Goal: Transaction & Acquisition: Obtain resource

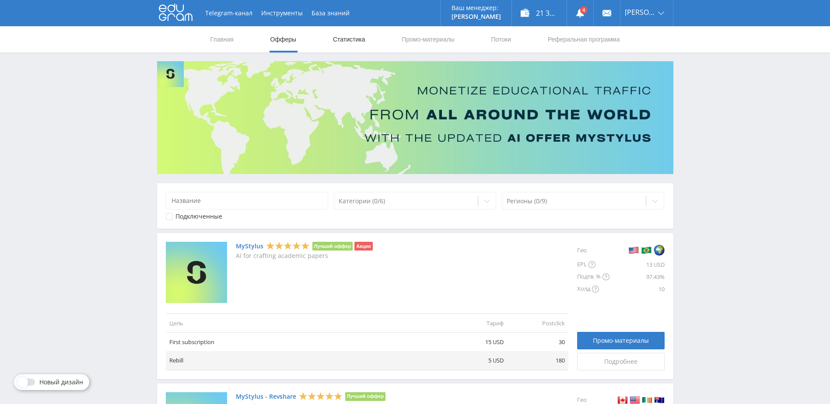
click at [359, 40] on link "Статистика" at bounding box center [349, 39] width 34 height 26
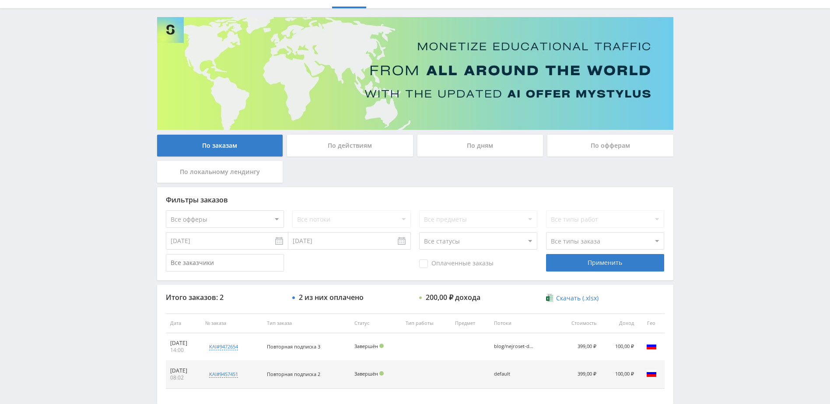
scroll to position [87, 0]
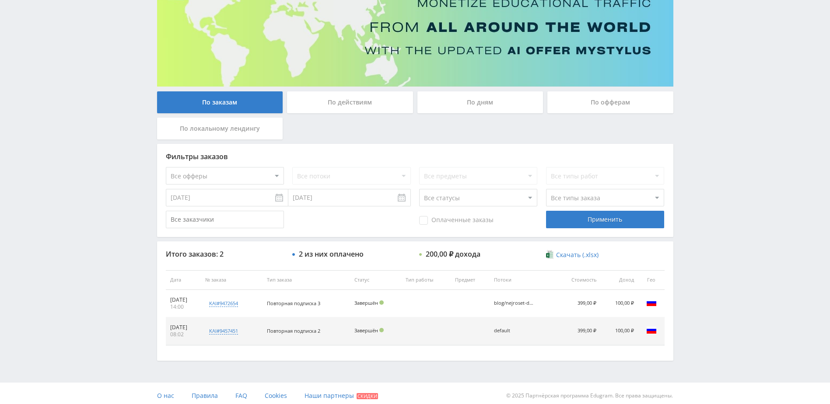
click at [463, 112] on div "По дням" at bounding box center [480, 102] width 126 height 22
click at [0, 0] on input "По дням" at bounding box center [0, 0] width 0 height 0
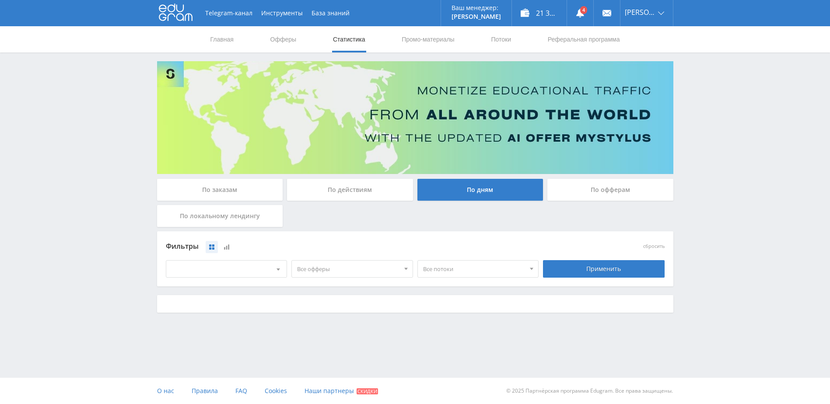
scroll to position [0, 0]
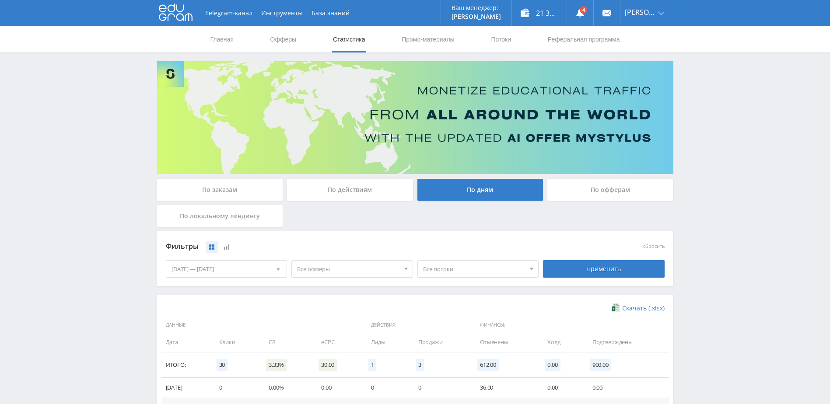
click at [253, 272] on div "[DATE] — [DATE]" at bounding box center [226, 269] width 121 height 17
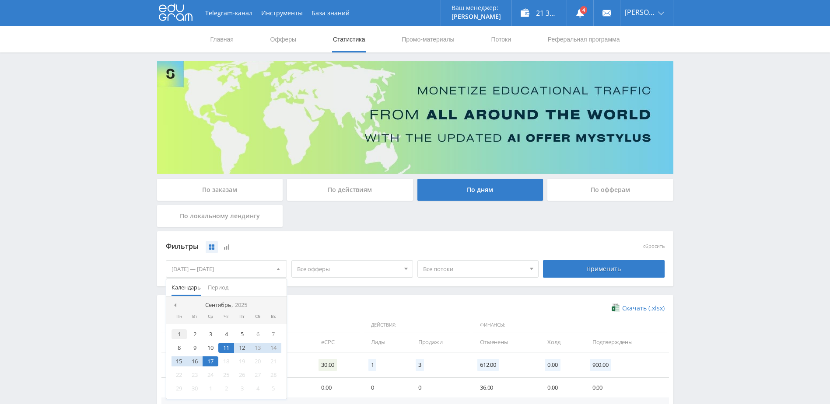
click at [184, 336] on div "1" at bounding box center [179, 334] width 16 height 10
click at [213, 361] on div "17" at bounding box center [211, 362] width 16 height 10
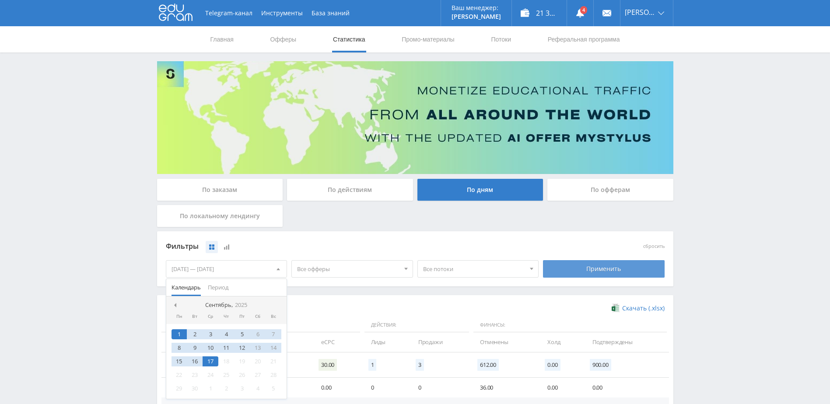
drag, startPoint x: 615, startPoint y: 262, endPoint x: 588, endPoint y: 272, distance: 28.6
click at [615, 263] on div "Применить" at bounding box center [604, 268] width 122 height 17
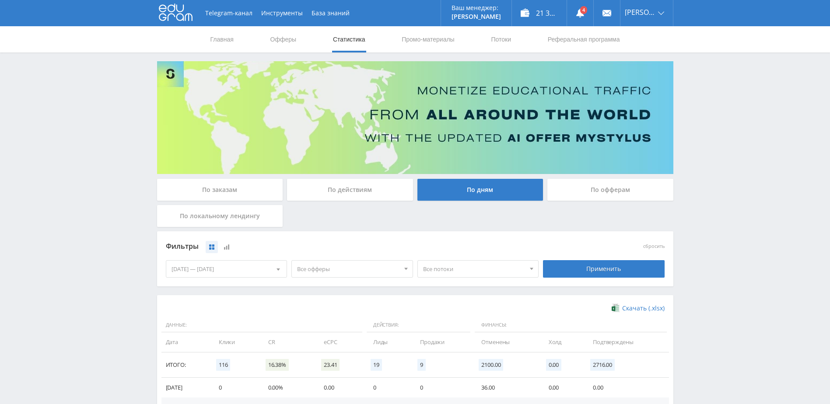
click at [337, 273] on span "Все офферы" at bounding box center [348, 269] width 102 height 17
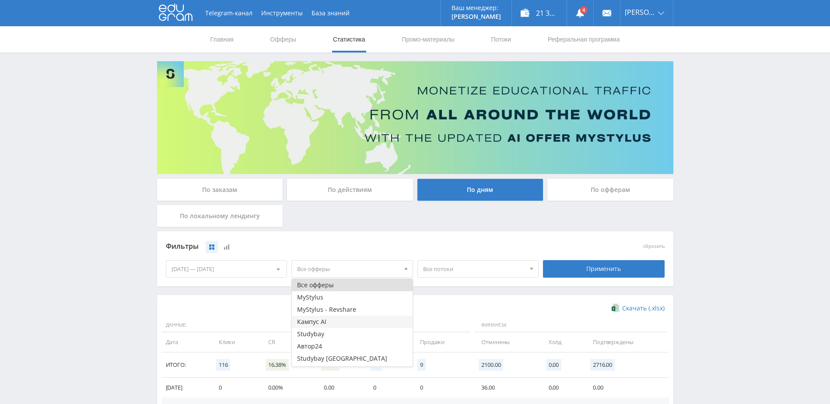
click at [324, 321] on button "Кампус AI" at bounding box center [352, 322] width 121 height 12
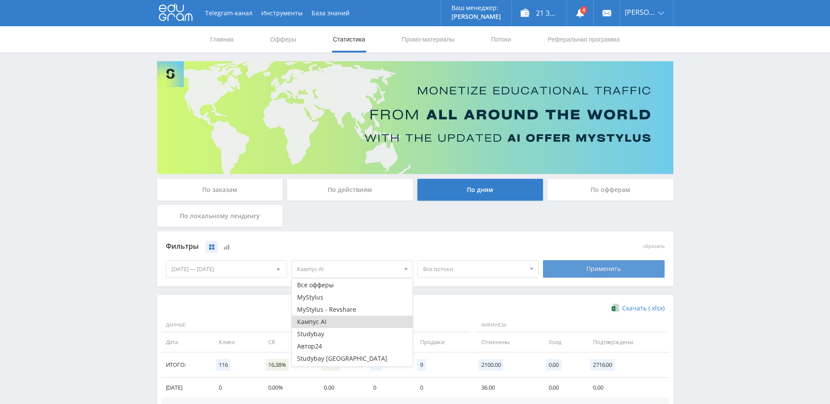
click at [606, 267] on div "Применить" at bounding box center [604, 268] width 122 height 17
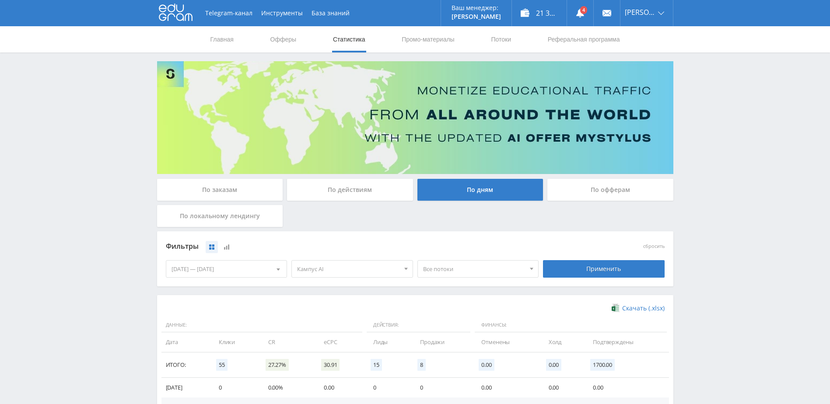
click at [344, 273] on span "Кампус AI" at bounding box center [348, 269] width 102 height 17
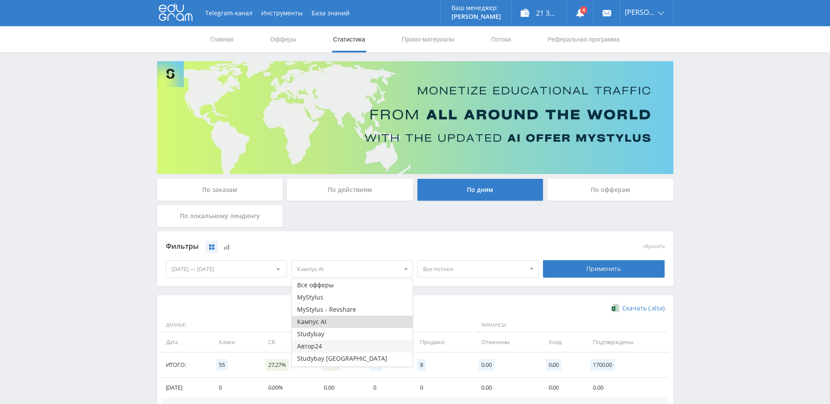
click at [324, 346] on button "Автор24" at bounding box center [352, 346] width 121 height 12
click at [332, 323] on button "Кампус AI" at bounding box center [352, 322] width 121 height 12
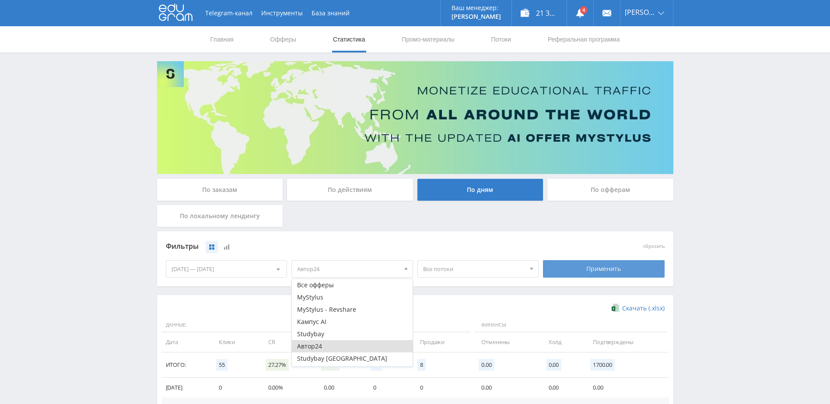
click at [582, 272] on div "Применить" at bounding box center [604, 268] width 122 height 17
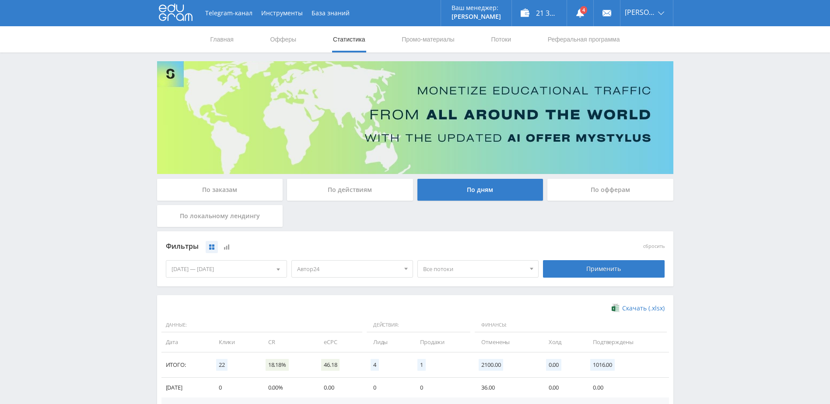
drag, startPoint x: 339, startPoint y: 278, endPoint x: 337, endPoint y: 273, distance: 4.7
click at [338, 278] on div "Автор24 Все офферы MyStylus MyStylus - Revshare Кампус AI Studybay Автор24 Stud…" at bounding box center [352, 269] width 126 height 24
click at [337, 271] on span "Автор24" at bounding box center [348, 269] width 102 height 17
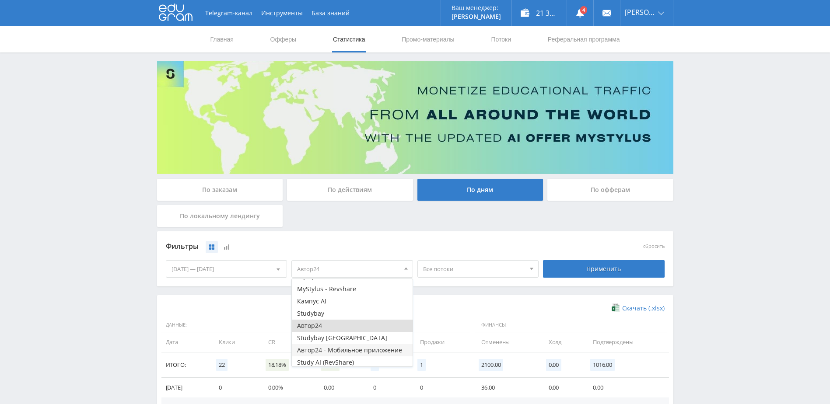
scroll to position [23, 0]
click at [322, 360] on button "Study AI (RevShare)" at bounding box center [352, 360] width 121 height 12
click at [337, 324] on button "Автор24" at bounding box center [352, 324] width 121 height 12
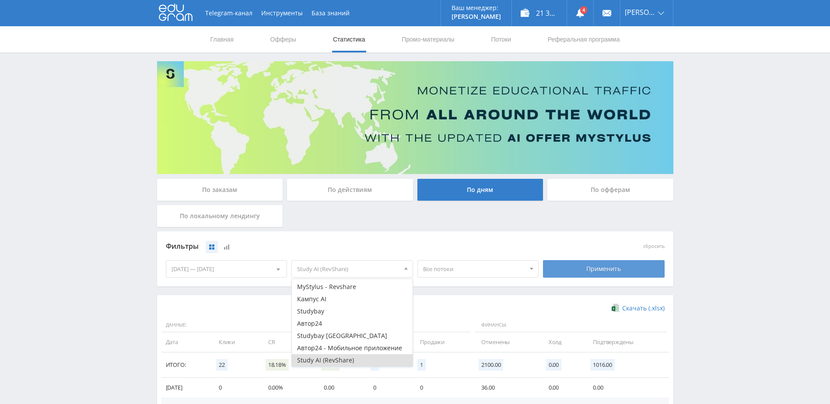
click at [585, 263] on div "Применить" at bounding box center [604, 268] width 122 height 17
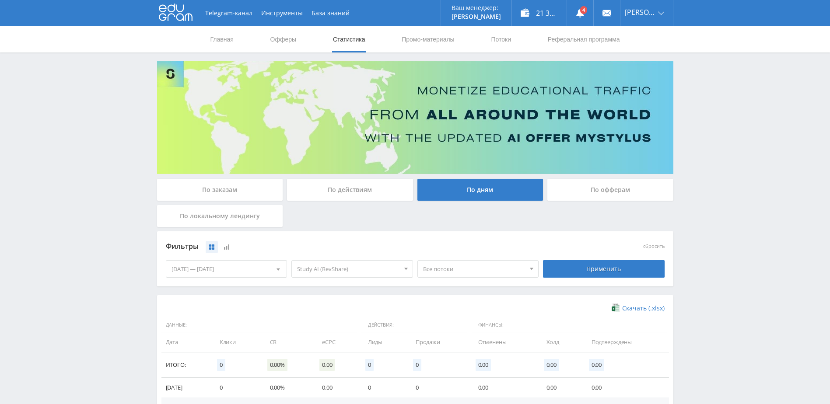
click at [351, 269] on span "Study AI (RevShare)" at bounding box center [348, 269] width 102 height 17
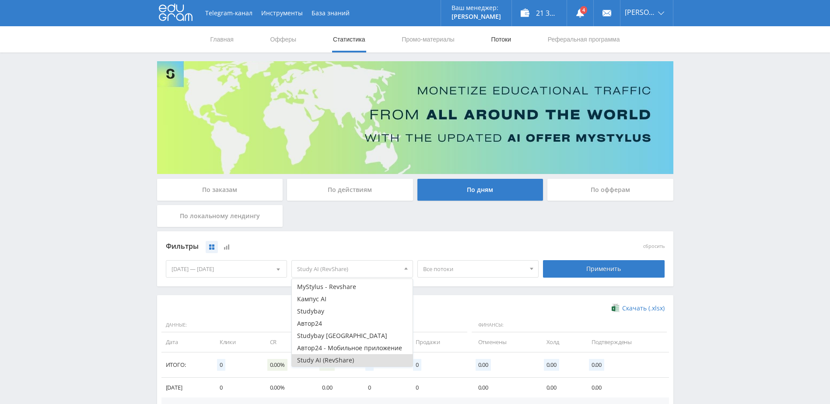
click at [511, 35] on link "Потоки" at bounding box center [501, 39] width 22 height 26
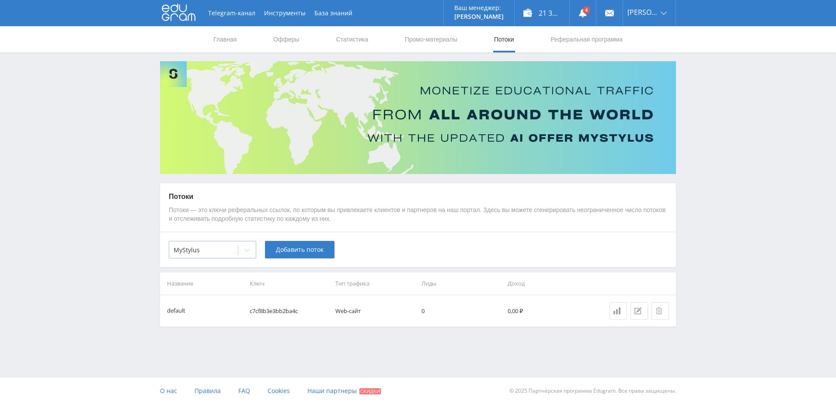
click at [234, 259] on div "MyStylus" at bounding box center [212, 249] width 87 height 17
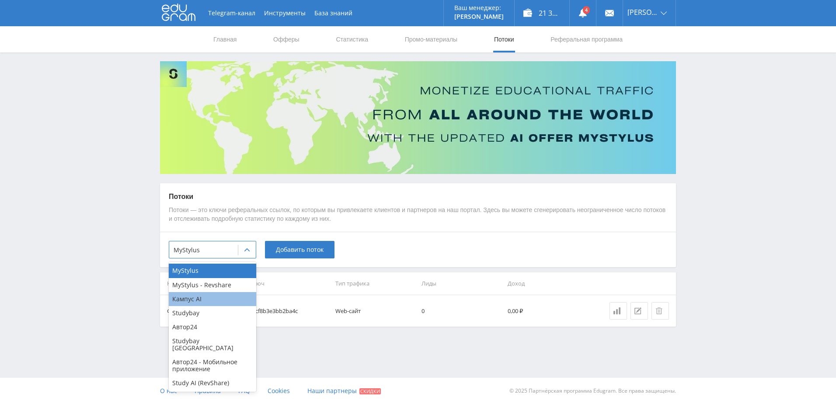
click at [217, 300] on div "Кампус AI" at bounding box center [212, 299] width 87 height 14
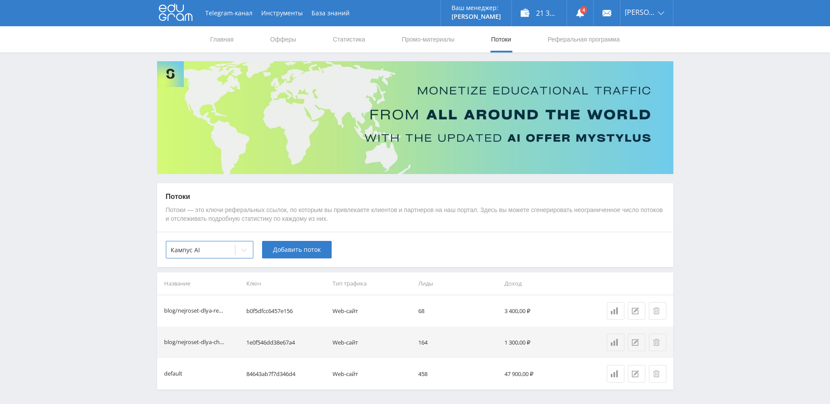
click at [459, 42] on nav "Главная Офферы Статистика Промо-материалы Потоки Реферальная программа" at bounding box center [415, 39] width 411 height 26
click at [444, 43] on link "Промо-материалы" at bounding box center [428, 39] width 54 height 26
select select "340"
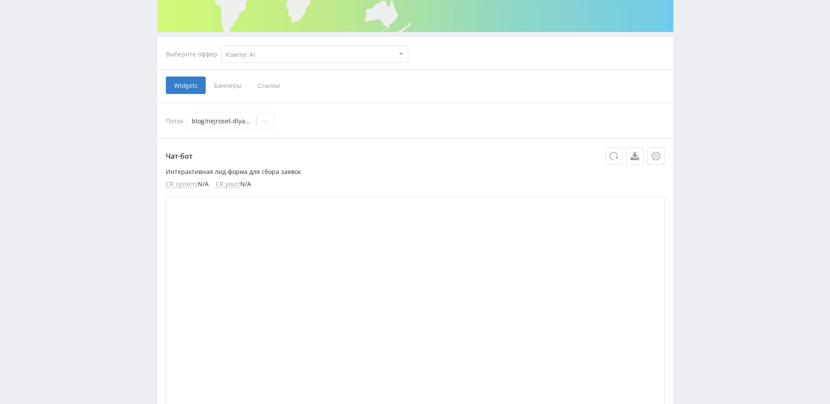
scroll to position [131, 0]
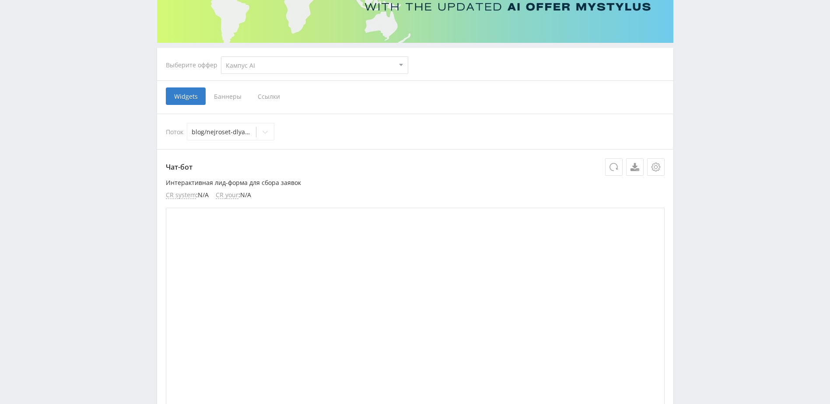
drag, startPoint x: 196, startPoint y: 87, endPoint x: 206, endPoint y: 88, distance: 10.1
click at [199, 87] on span "Widgets" at bounding box center [186, 95] width 40 height 17
click at [0, 0] on input "Widgets" at bounding box center [0, 0] width 0 height 0
click at [225, 92] on span "Баннеры" at bounding box center [228, 95] width 44 height 17
click at [0, 0] on input "Баннеры" at bounding box center [0, 0] width 0 height 0
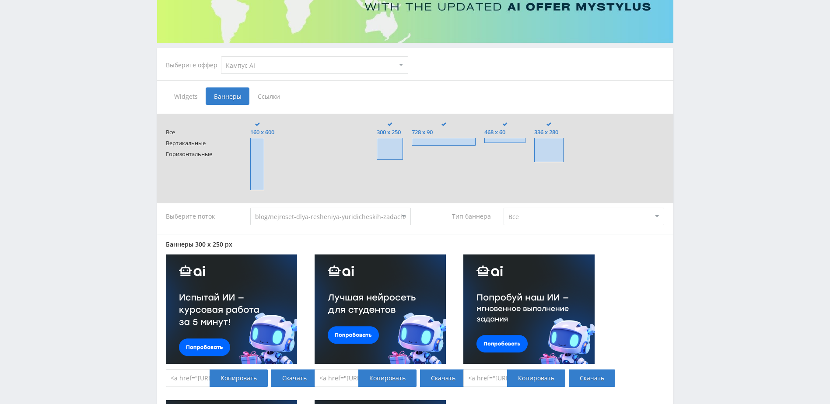
click at [262, 98] on span "Ссылки" at bounding box center [268, 95] width 39 height 17
click at [0, 0] on input "Ссылки" at bounding box center [0, 0] width 0 height 0
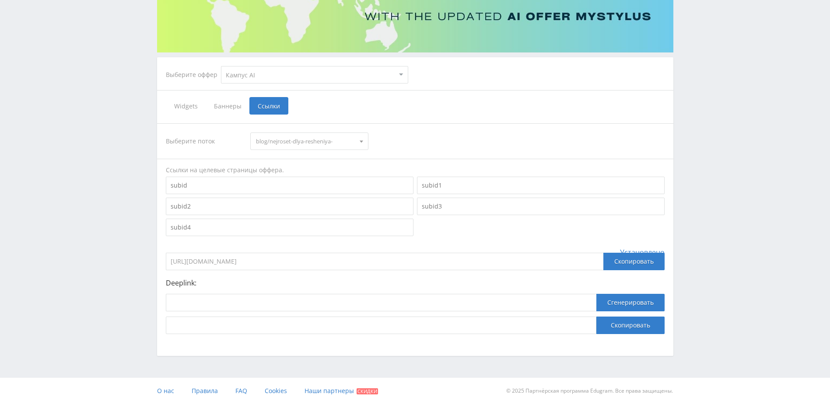
scroll to position [122, 0]
click at [342, 306] on input at bounding box center [381, 302] width 430 height 17
click at [611, 303] on button "Сгенерировать" at bounding box center [630, 302] width 68 height 17
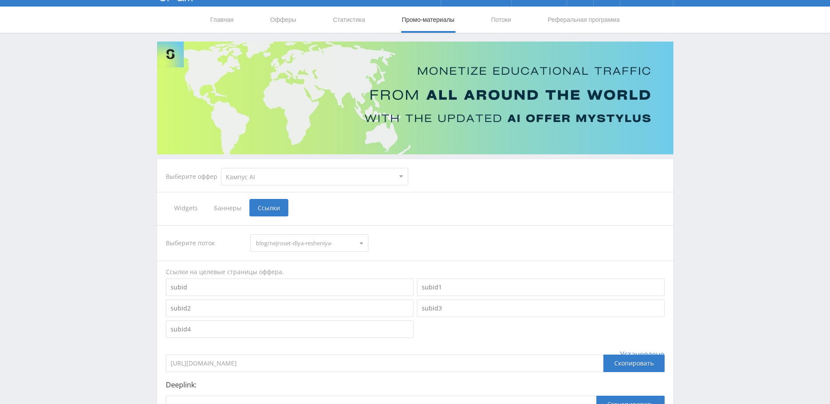
scroll to position [0, 0]
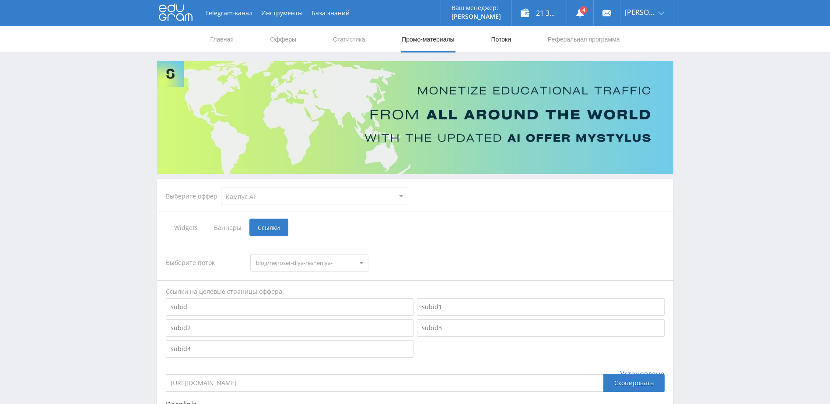
drag, startPoint x: 474, startPoint y: 42, endPoint x: 505, endPoint y: 38, distance: 31.3
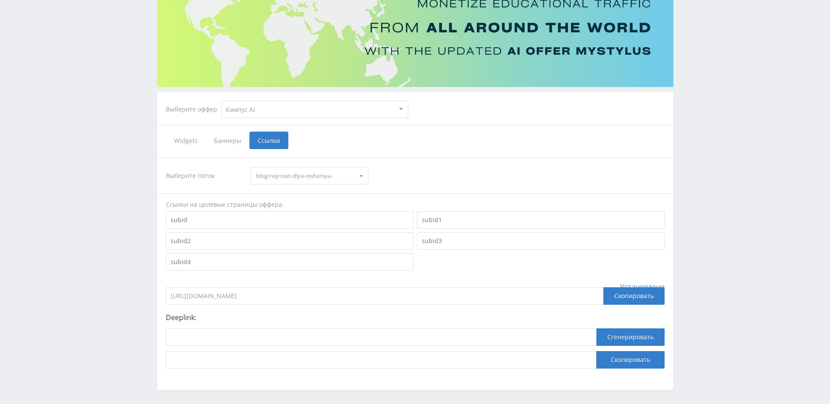
scroll to position [87, 0]
click at [623, 302] on div "Скопировать" at bounding box center [633, 295] width 61 height 17
click at [306, 175] on span "blog/nejroset-dlya-resheniya-yuridicheskih-zadach/" at bounding box center [305, 175] width 99 height 17
click at [293, 214] on button "blog/nejroset-dlya-chertezhej" at bounding box center [309, 211] width 117 height 12
click at [615, 300] on div "Скопировать" at bounding box center [633, 295] width 61 height 17
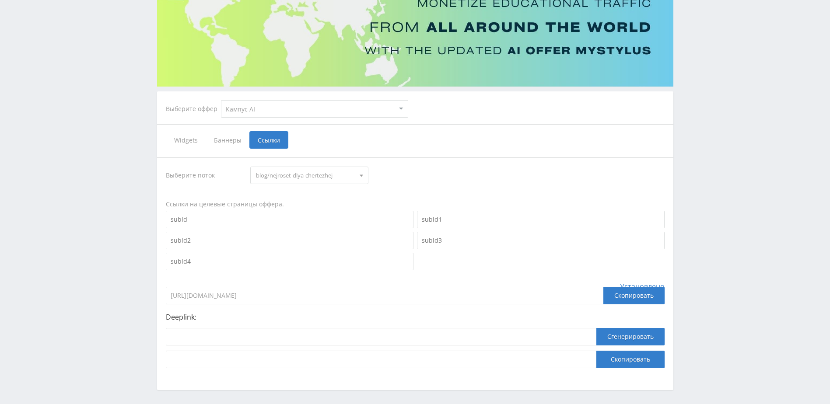
click at [323, 178] on span "blog/nejroset-dlya-chertezhej" at bounding box center [305, 175] width 99 height 17
click at [307, 221] on button "default" at bounding box center [309, 223] width 117 height 12
click at [651, 294] on div "Скопировать" at bounding box center [633, 295] width 61 height 17
click at [275, 108] on select "MyStylus MyStylus - Revshare Кампус AI Studybay Автор24 Studybay Brazil Автор24…" at bounding box center [314, 108] width 187 height 17
select select "1"
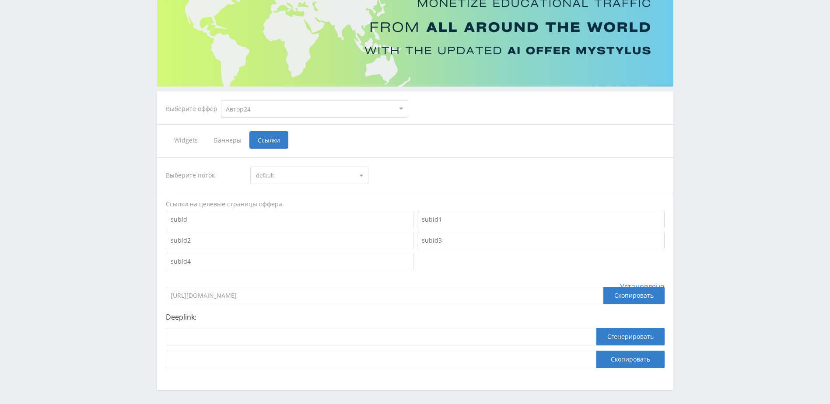
click at [221, 100] on select "MyStylus MyStylus - Revshare Кампус AI Studybay Автор24 Studybay Brazil Автор24…" at bounding box center [314, 108] width 187 height 17
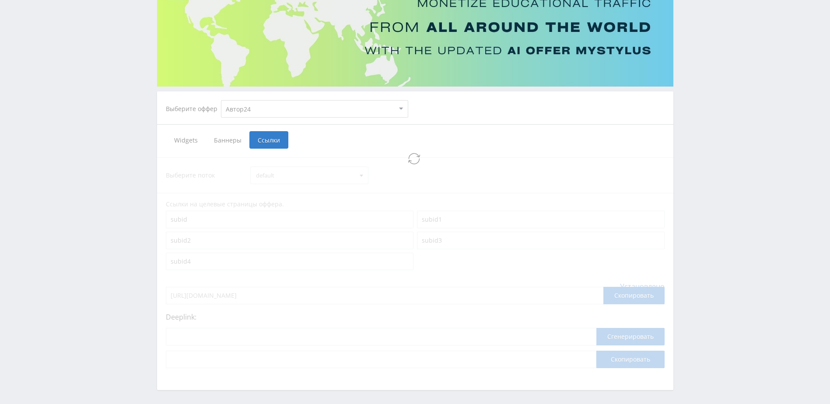
select select "1"
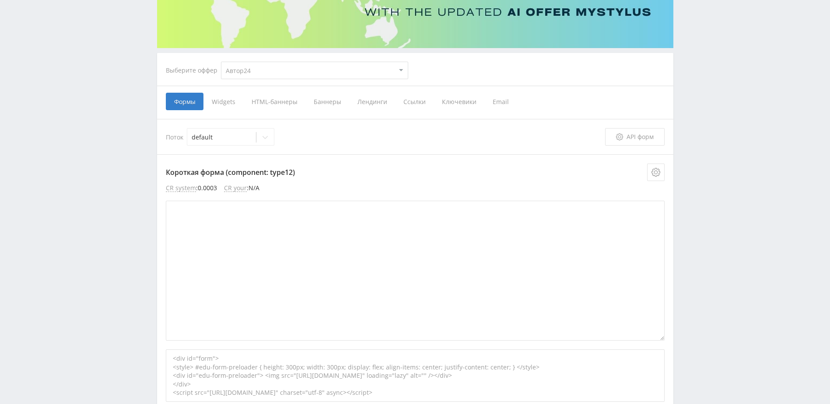
scroll to position [131, 0]
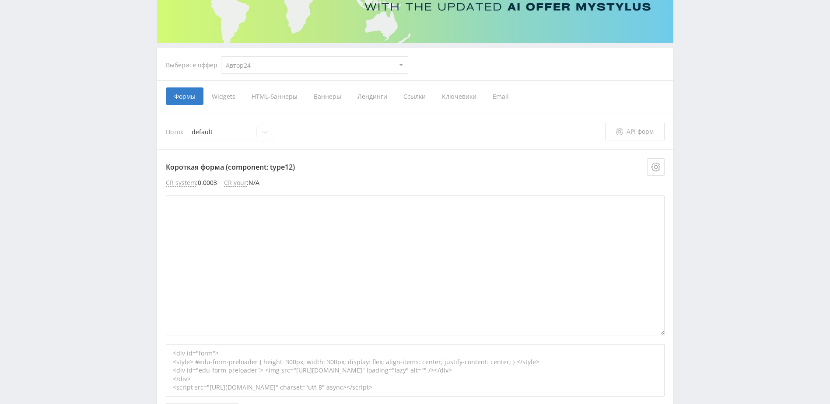
click at [412, 98] on span "Ссылки" at bounding box center [414, 95] width 38 height 17
click at [0, 0] on input "Ссылки" at bounding box center [0, 0] width 0 height 0
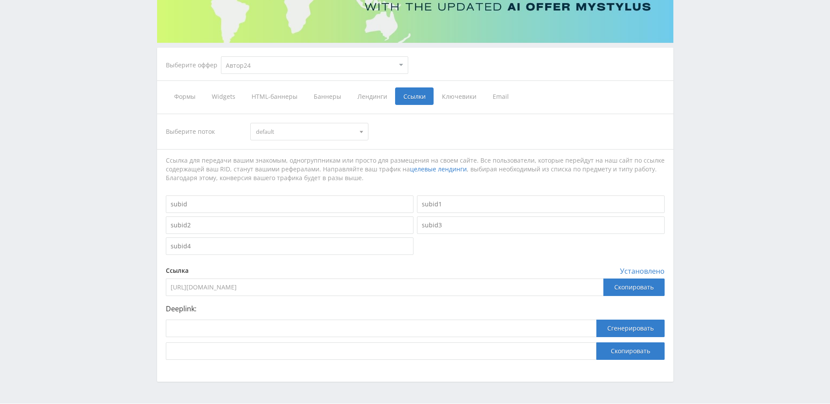
click at [310, 126] on span "default" at bounding box center [305, 131] width 99 height 17
click at [310, 127] on span "default" at bounding box center [305, 131] width 99 height 17
click at [627, 289] on div "Скопировать" at bounding box center [633, 287] width 61 height 17
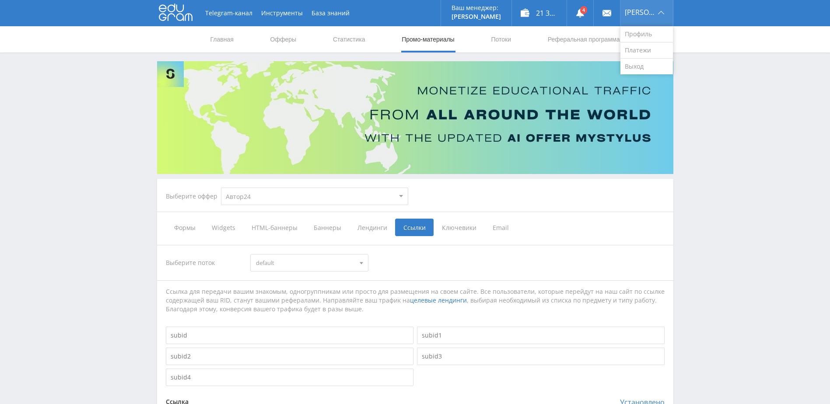
click at [661, 22] on div "[PERSON_NAME]" at bounding box center [646, 13] width 52 height 26
drag, startPoint x: 717, startPoint y: 172, endPoint x: 713, endPoint y: 174, distance: 4.7
click at [716, 173] on div "Telegram-канал Инструменты База знаний Ваш менеджер: Alex Alex Online @edugram_…" at bounding box center [415, 280] width 830 height 561
click at [661, 17] on div "[PERSON_NAME]" at bounding box center [646, 13] width 52 height 26
click at [638, 70] on link "Выход" at bounding box center [646, 67] width 52 height 16
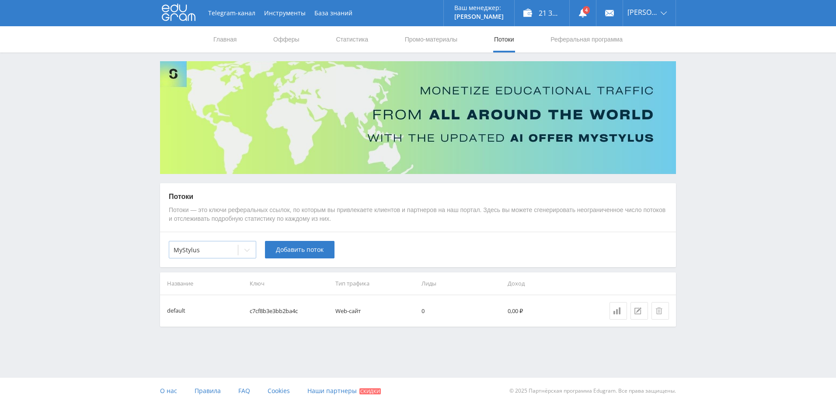
click at [193, 257] on div "MyStylus" at bounding box center [212, 249] width 87 height 17
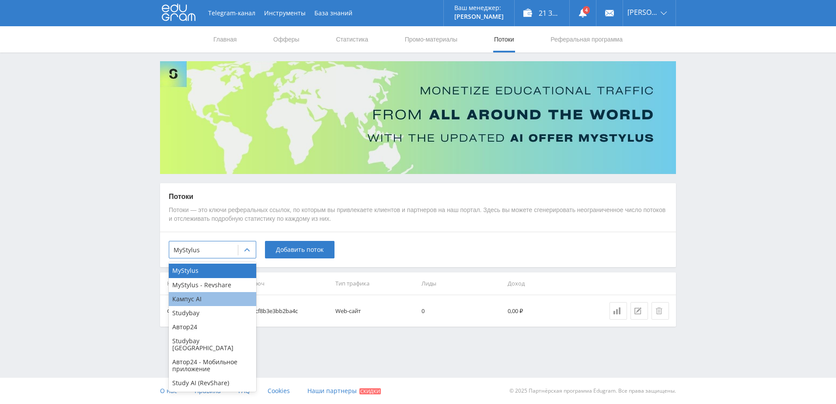
click at [195, 302] on div "Кампус AI" at bounding box center [212, 299] width 87 height 14
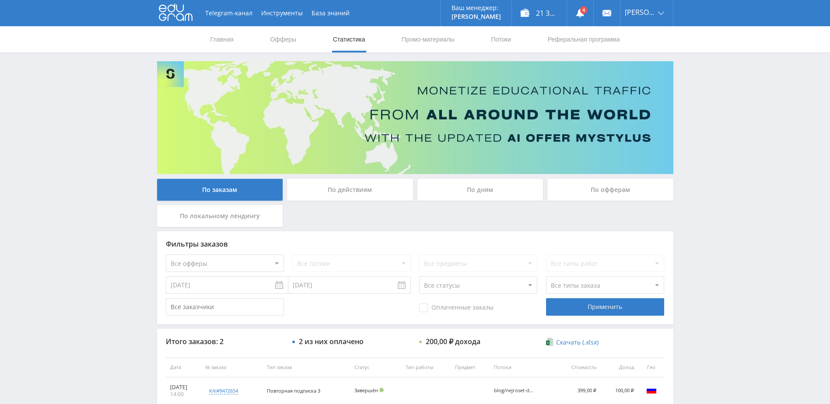
click at [463, 184] on div "По дням" at bounding box center [480, 190] width 126 height 22
click at [0, 0] on input "По дням" at bounding box center [0, 0] width 0 height 0
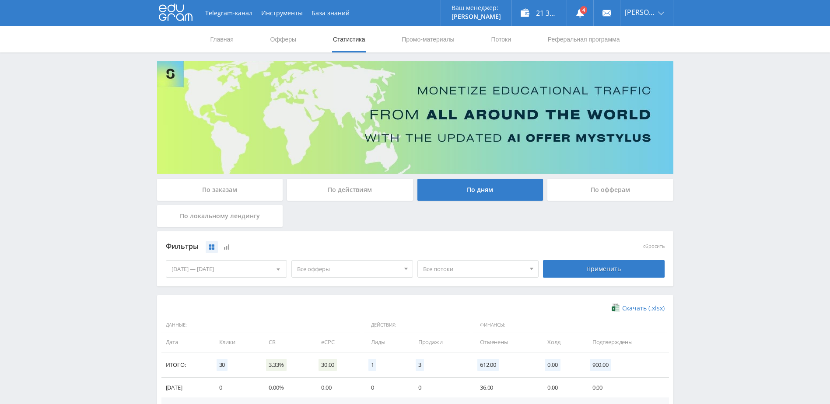
click at [304, 276] on span "Все офферы" at bounding box center [348, 269] width 102 height 17
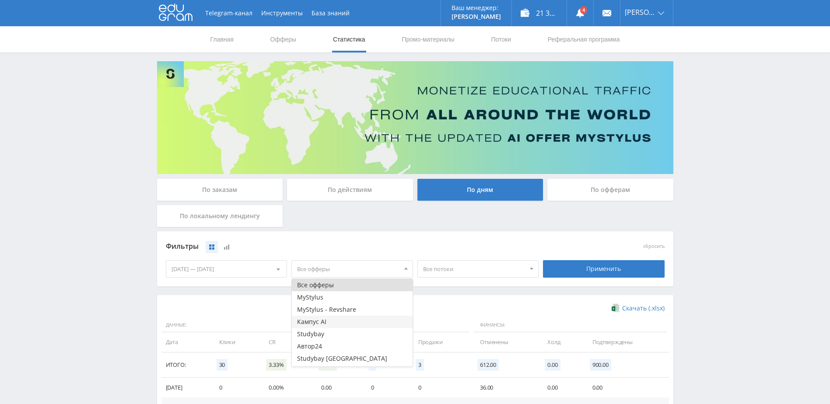
click at [310, 320] on button "Кампус AI" at bounding box center [352, 322] width 121 height 12
click at [261, 271] on div "[DATE] — [DATE]" at bounding box center [226, 269] width 121 height 17
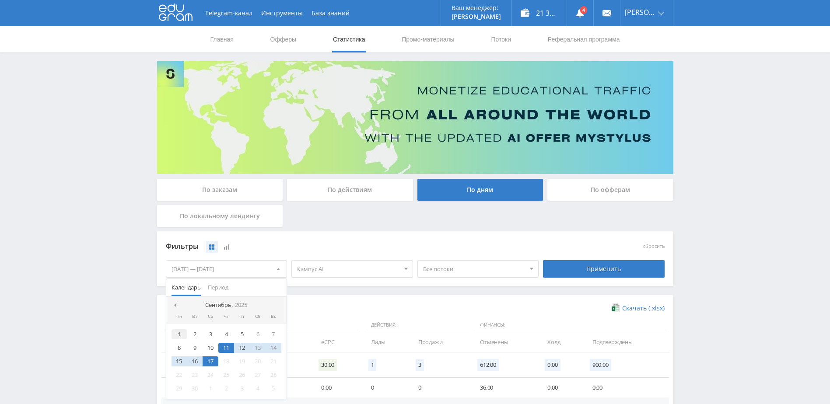
click at [176, 336] on div "1" at bounding box center [179, 334] width 16 height 10
click at [215, 362] on div "17" at bounding box center [211, 362] width 16 height 10
click at [422, 296] on div "Скачать (.xlsx) Данные: Действия: Финансы: Дата Клики CR eCPC Лиды Продажи Отме…" at bounding box center [415, 409] width 516 height 229
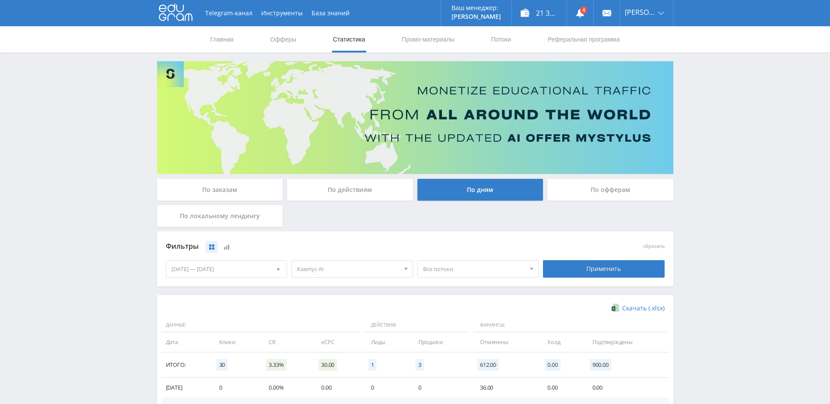
click at [416, 273] on div "Все потоки Все потоки blog/nejroset-dlya-resheniya-yuridicheskih-zadach/ blog/n…" at bounding box center [478, 269] width 126 height 24
click at [445, 265] on span "Все потоки" at bounding box center [474, 269] width 102 height 17
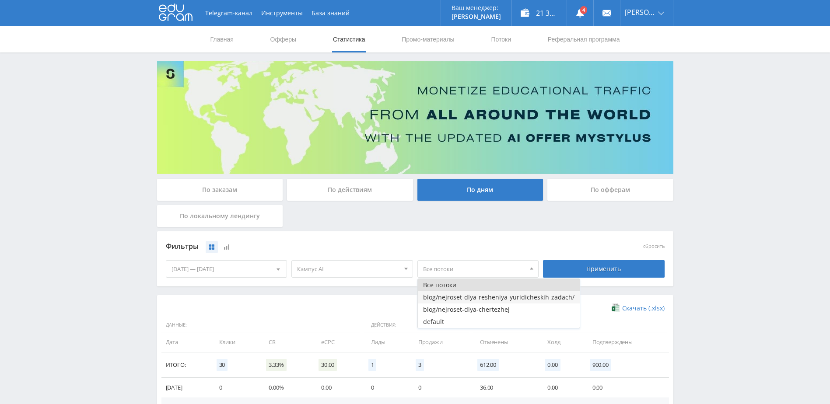
drag, startPoint x: 455, startPoint y: 293, endPoint x: 483, endPoint y: 292, distance: 28.0
click at [455, 294] on button "blog/nejroset-dlya-resheniya-yuridicheskih-zadach/" at bounding box center [499, 297] width 162 height 12
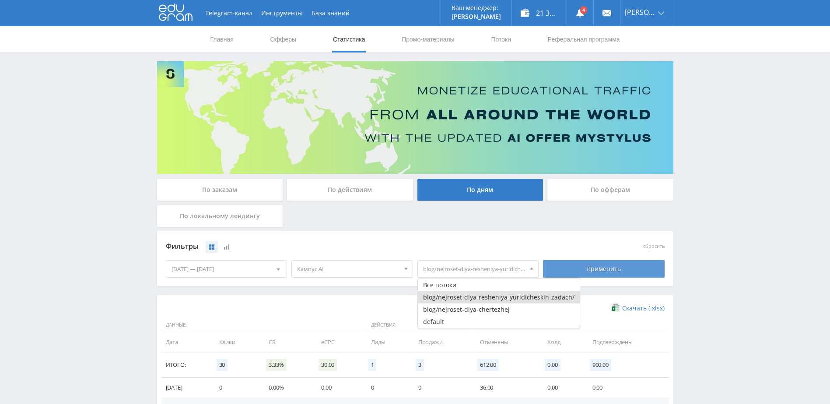
click at [585, 273] on div "Применить" at bounding box center [604, 268] width 122 height 17
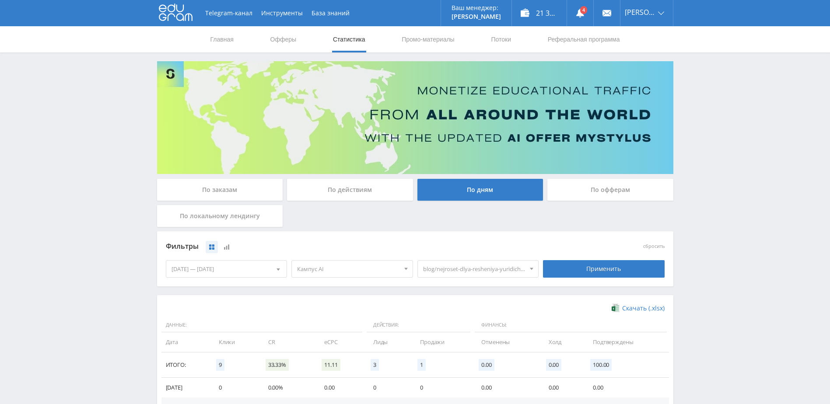
click at [526, 272] on div at bounding box center [531, 269] width 13 height 17
click at [470, 311] on button "blog/nejroset-dlya-chertezhej" at bounding box center [499, 310] width 162 height 12
click at [498, 297] on button "blog/nejroset-dlya-resheniya-yuridicheskih-zadach/" at bounding box center [499, 297] width 162 height 12
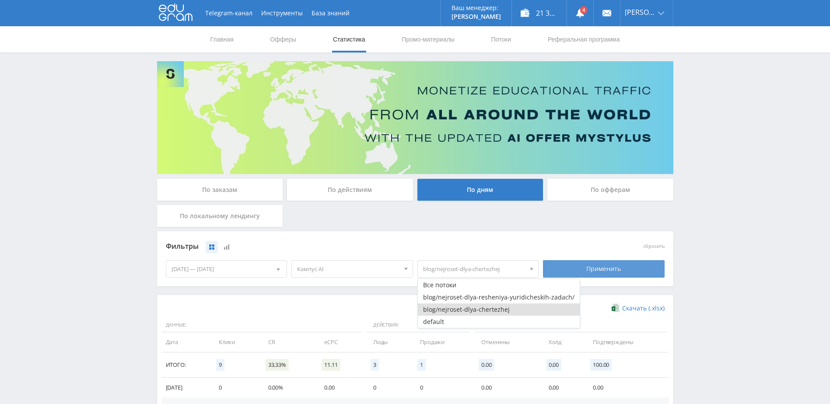
click at [578, 268] on div "Применить" at bounding box center [604, 268] width 122 height 17
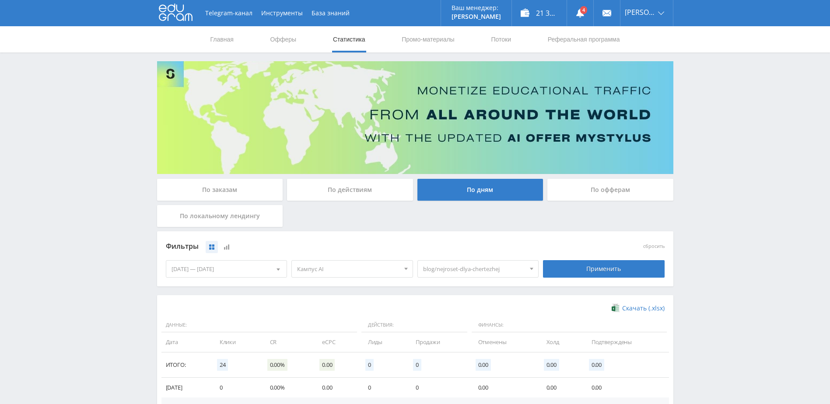
click at [510, 260] on div "blog/nejroset-dlya-chertezhej" at bounding box center [478, 268] width 122 height 17
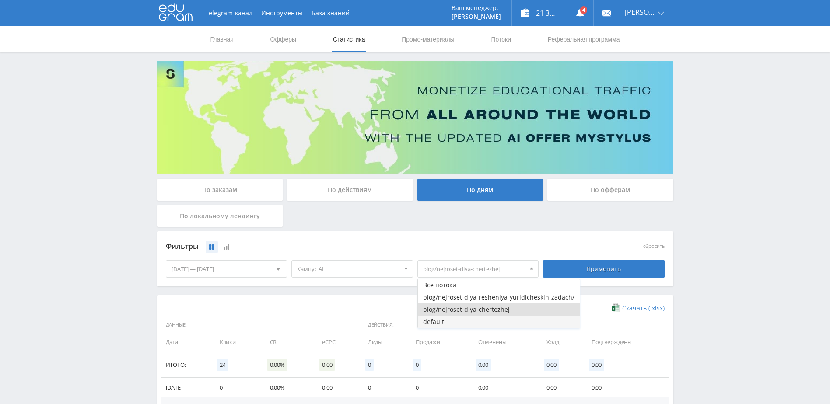
click at [441, 322] on button "default" at bounding box center [499, 322] width 162 height 12
click at [468, 314] on button "blog/nejroset-dlya-chertezhej" at bounding box center [499, 310] width 162 height 12
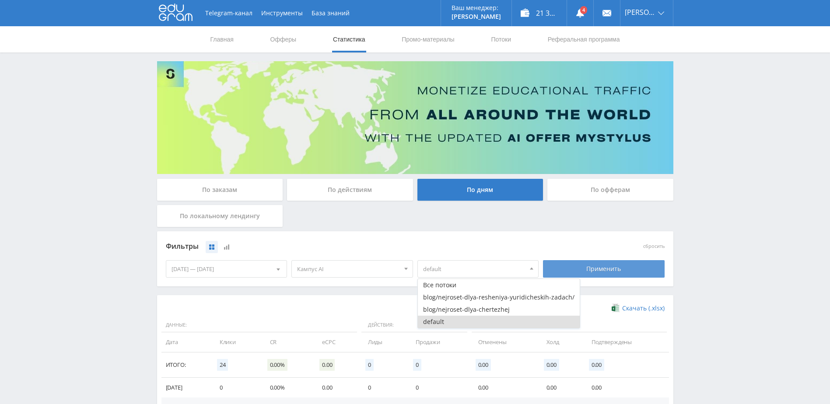
click at [569, 271] on div "Применить" at bounding box center [604, 268] width 122 height 17
